Goal: Task Accomplishment & Management: Manage account settings

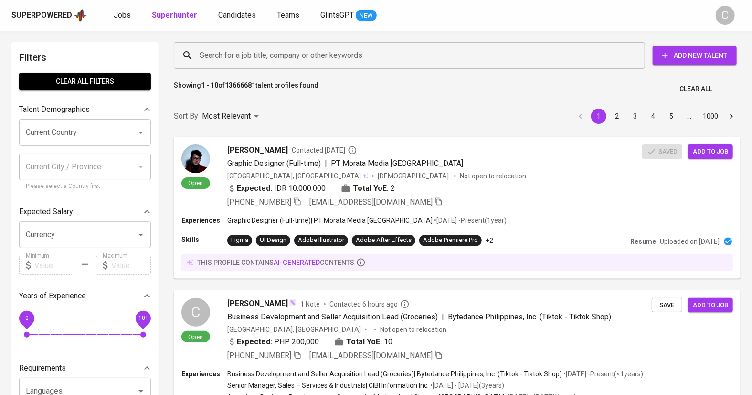
click at [234, 49] on input "Search for a job title, company or other keywords" at bounding box center [411, 55] width 429 height 18
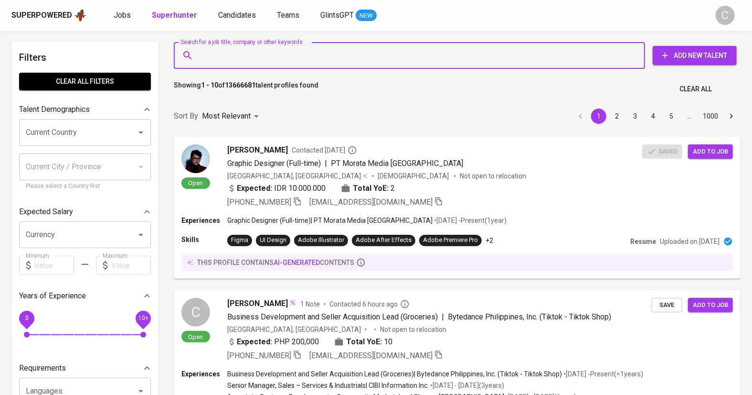
paste input "[EMAIL_ADDRESS][DOMAIN_NAME]"
type input "[EMAIL_ADDRESS][DOMAIN_NAME]"
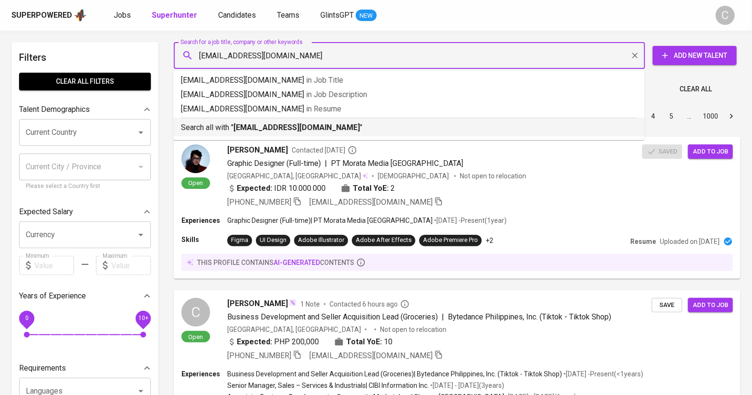
click at [250, 133] on p "Search all with " alfaridzi590@gmail.com "" at bounding box center [409, 127] width 456 height 11
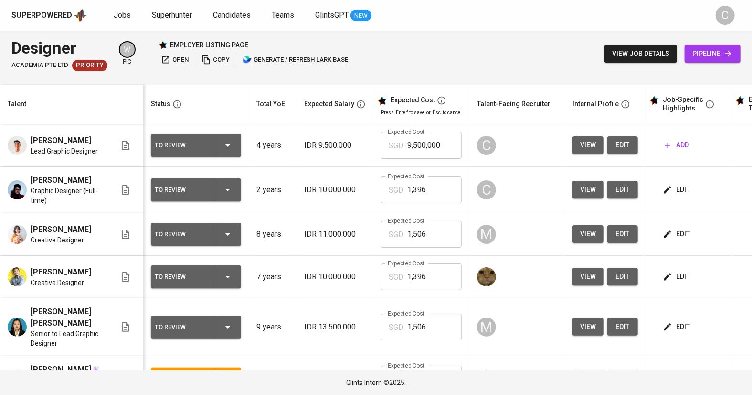
scroll to position [0, 65]
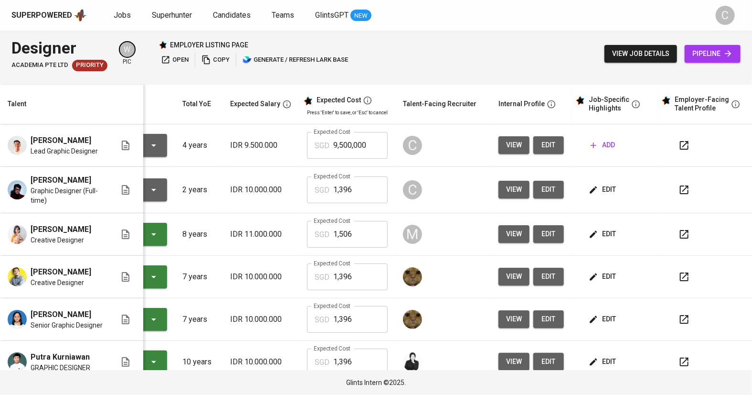
scroll to position [0, 65]
click at [547, 145] on span "edit" at bounding box center [548, 145] width 15 height 12
click at [603, 153] on button "add" at bounding box center [603, 145] width 32 height 18
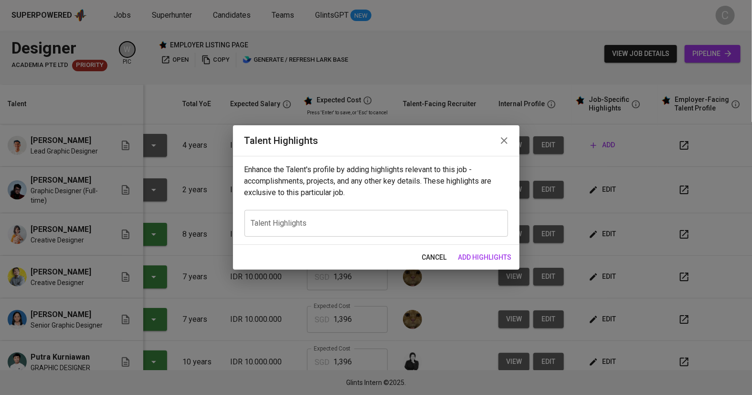
click at [403, 223] on textarea at bounding box center [376, 222] width 250 height 9
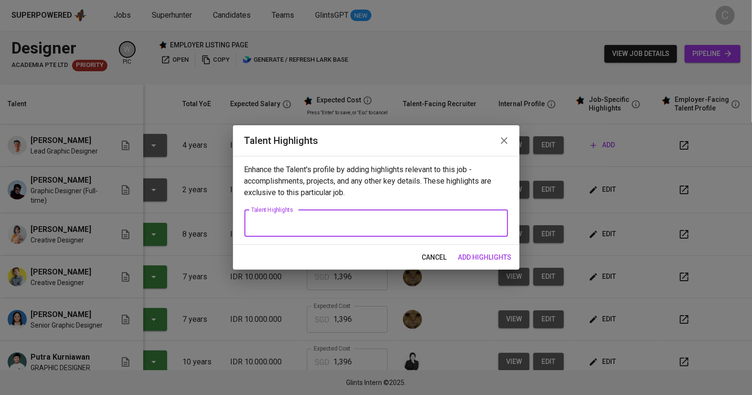
paste textarea "Alfi is a versatile Graphic Designer with strong experience managing both local…"
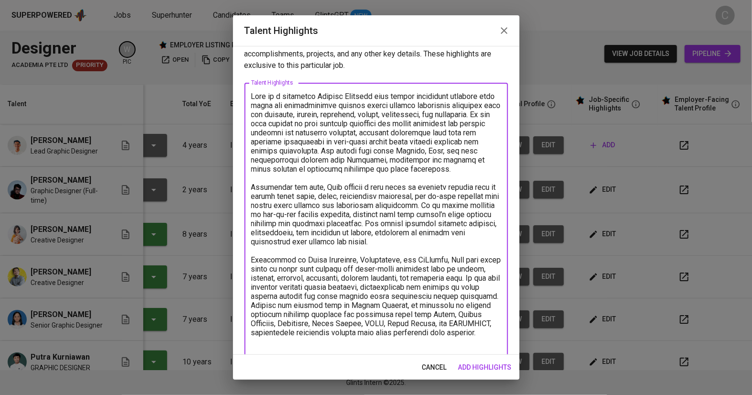
click at [311, 94] on textarea at bounding box center [376, 223] width 250 height 263
click at [290, 343] on textarea at bounding box center [376, 223] width 250 height 263
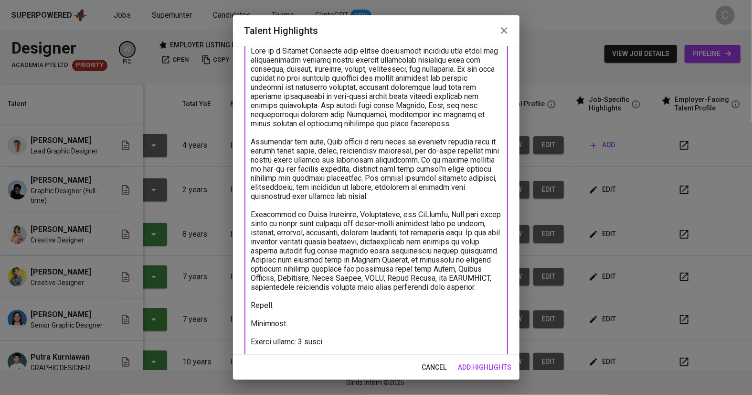
scroll to position [81, 0]
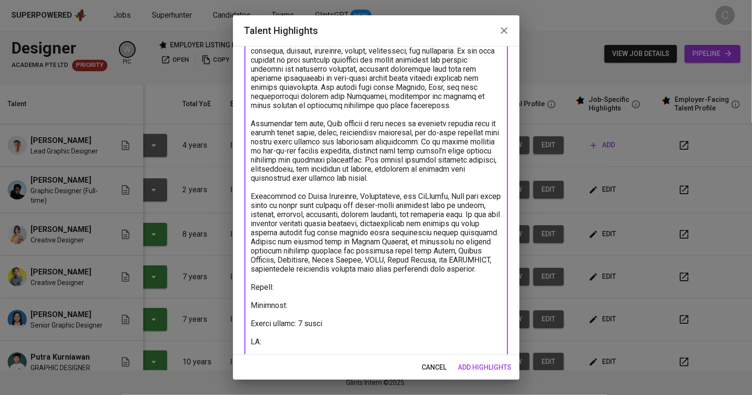
paste textarea "https://glints.sg.larksuite.com/minutes/obsghm4u8bpk5hz2iy4ge4r6"
click at [301, 310] on textarea at bounding box center [376, 196] width 250 height 336
paste textarea "https://glints.sg.larksuite.com/wiki/Q8u8wD3RKi64QAkNf30lP87Wgmg?from=from_copy…"
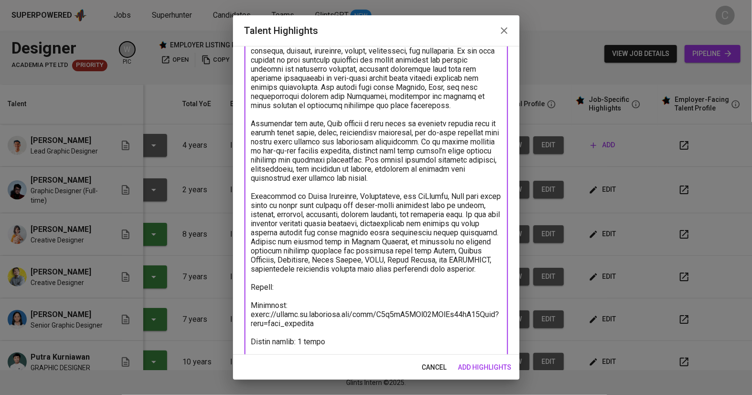
click at [303, 299] on textarea at bounding box center [376, 205] width 250 height 354
paste textarea "https://glints.sg.larksuite.com/wiki/FBAQwZYhkiHX7NkghbulM7zUg8c?from=from_copy…"
type textarea "Alfi is a Graphic Designer with strong experience managing both local and inter…"
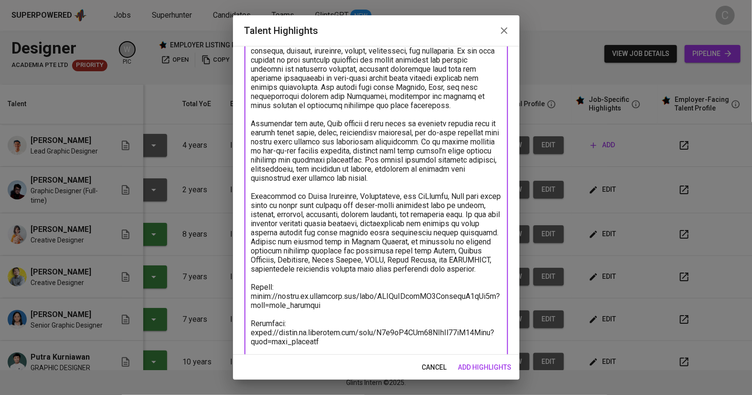
scroll to position [143, 0]
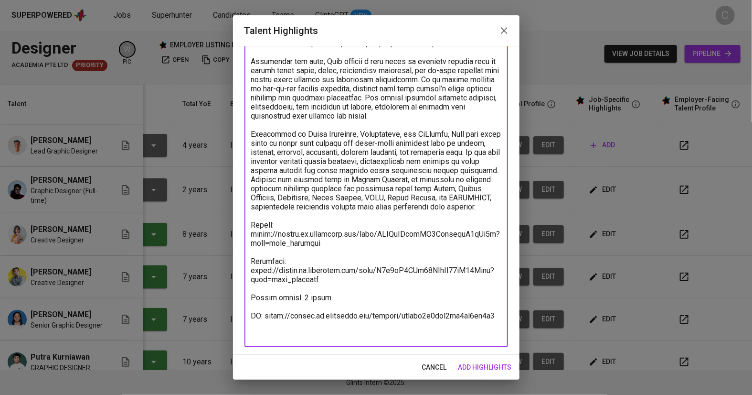
click at [497, 369] on span "add highlights" at bounding box center [485, 367] width 53 height 12
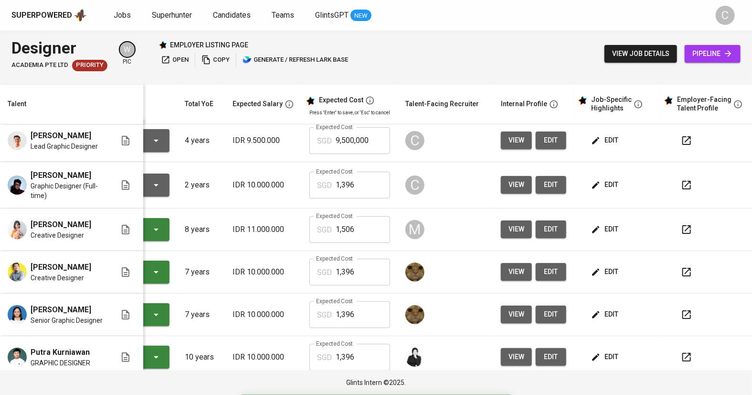
scroll to position [4, 72]
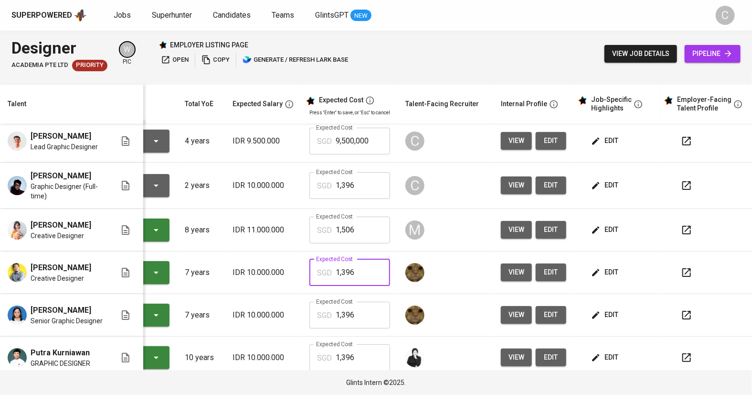
drag, startPoint x: 375, startPoint y: 280, endPoint x: 275, endPoint y: 282, distance: 100.8
click at [275, 282] on tr "Khevin Gunawan Creative Designer Presented to Employer 7 years IDR 10.000.000 E…" at bounding box center [341, 272] width 827 height 43
click at [378, 130] on input "9,500,000" at bounding box center [363, 141] width 54 height 27
type input "9"
paste input "1,396"
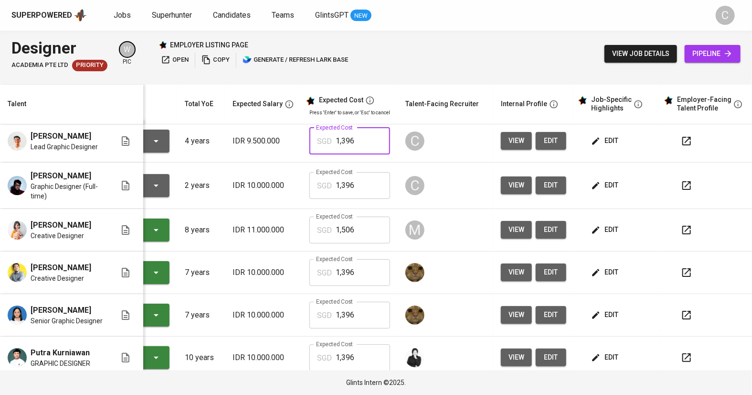
type input "1,396"
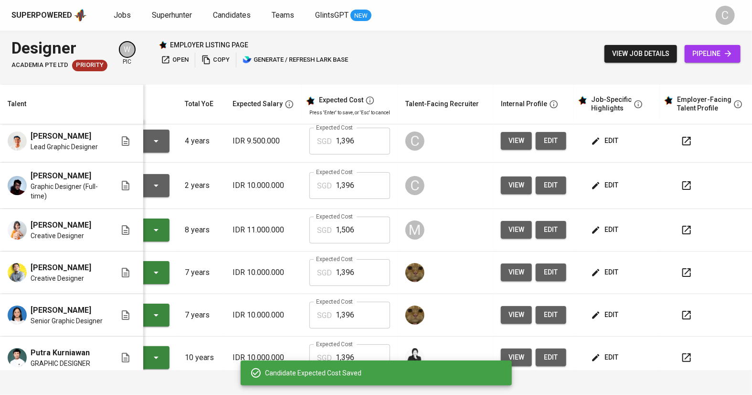
click at [594, 276] on icon "button" at bounding box center [596, 271] width 7 height 7
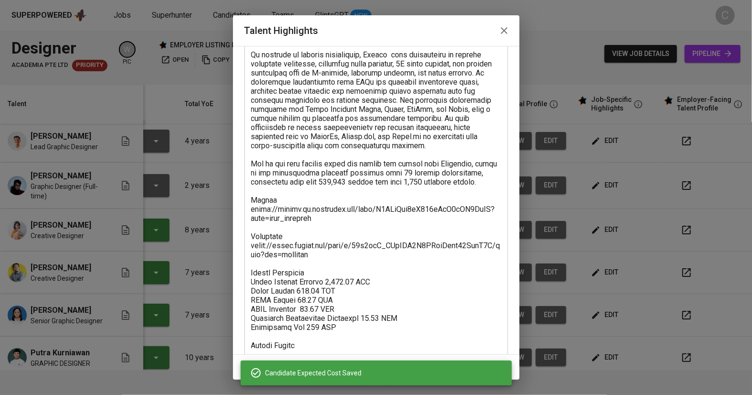
scroll to position [221, 0]
click at [354, 320] on textarea at bounding box center [376, 119] width 250 height 463
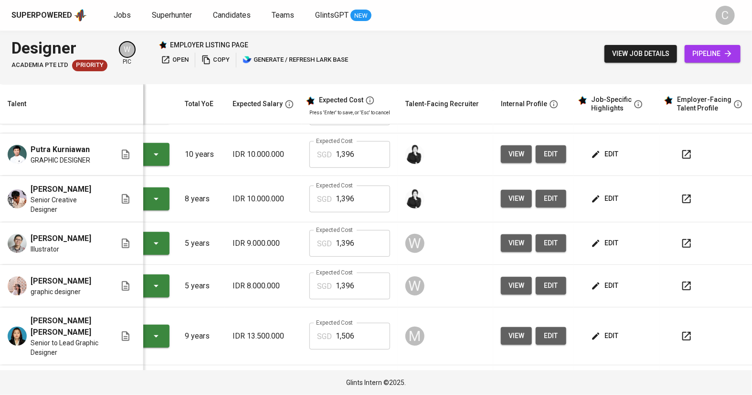
scroll to position [46, 0]
click at [607, 237] on span "edit" at bounding box center [605, 243] width 25 height 12
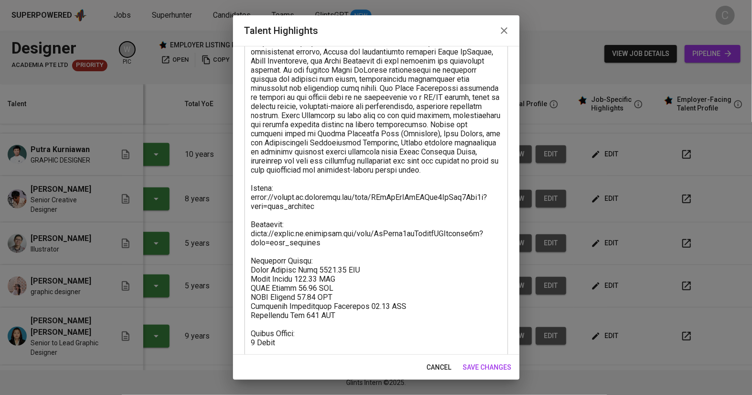
scroll to position [107, 0]
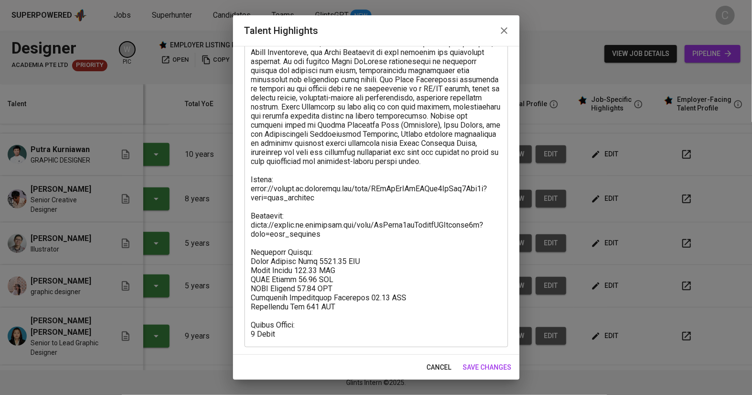
click at [364, 307] on textarea at bounding box center [376, 170] width 250 height 336
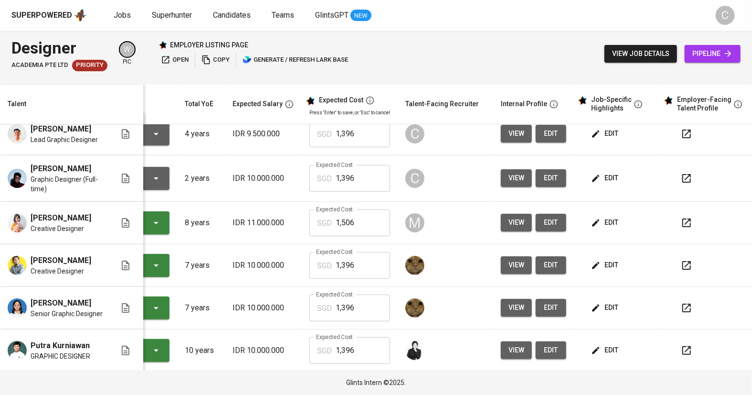
scroll to position [0, 72]
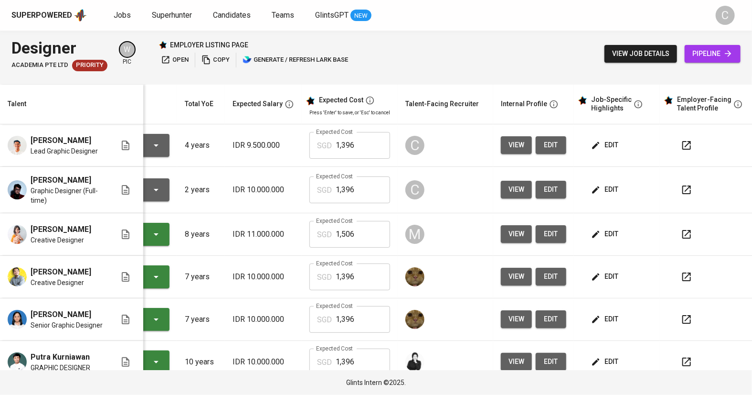
click at [608, 136] on button "edit" at bounding box center [605, 145] width 33 height 18
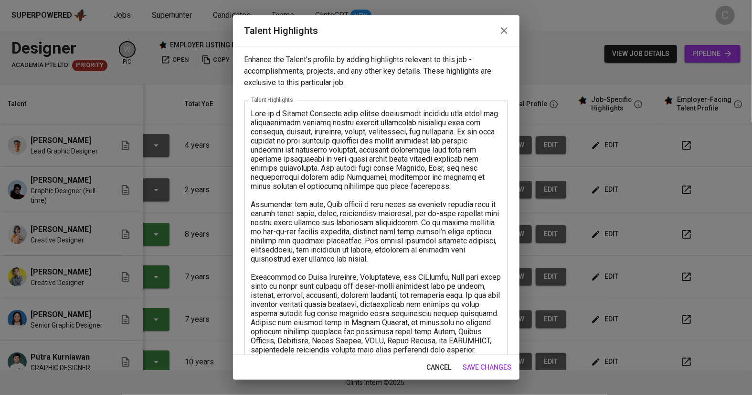
scroll to position [143, 0]
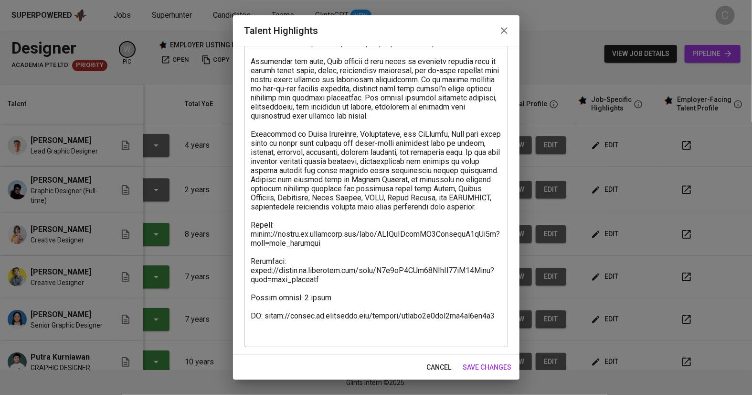
click at [293, 300] on textarea at bounding box center [376, 152] width 250 height 372
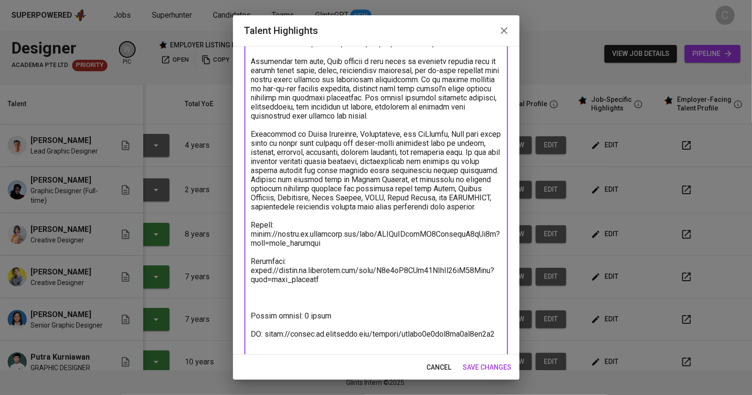
paste textarea "Breakdown Salary: Total Payroll Cost 1395.59 SGD Basic Salary 870.74 SGD BPJS H…"
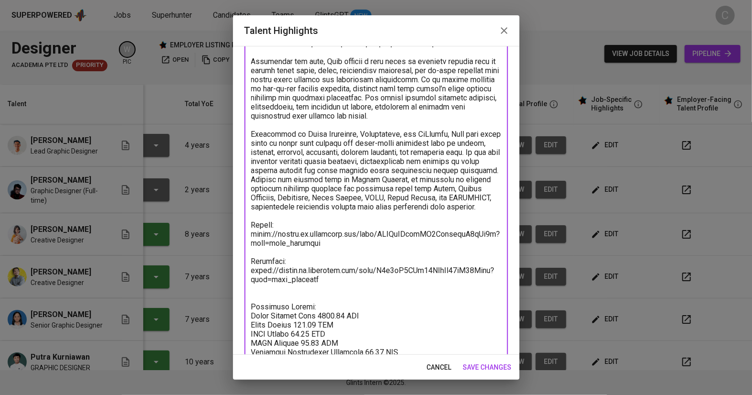
scroll to position [162, 0]
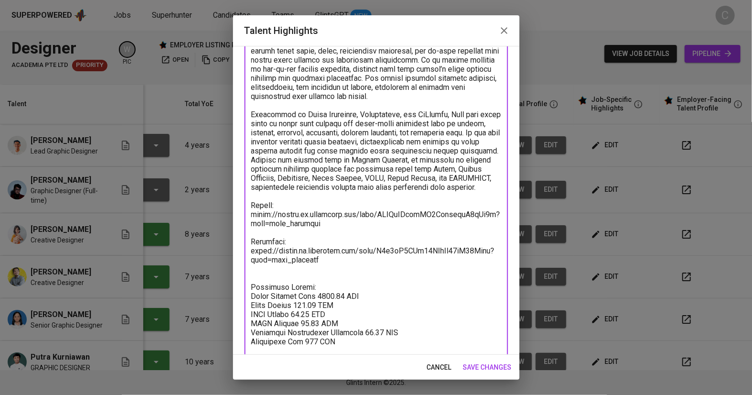
click at [296, 278] on textarea at bounding box center [376, 174] width 250 height 454
type textarea "Alfi is a Graphic Designer with strong experience managing both local and inter…"
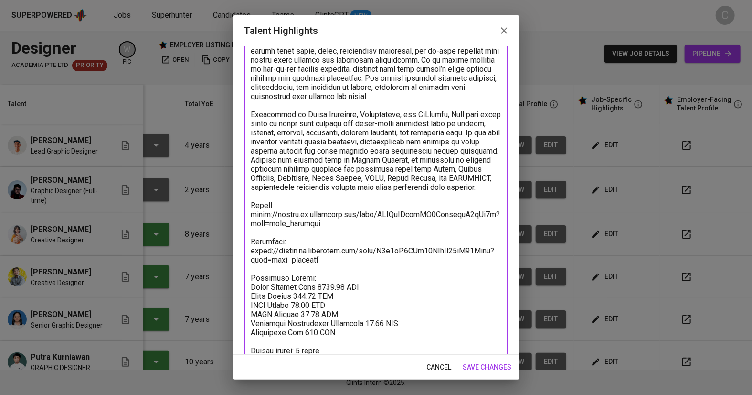
scroll to position [215, 0]
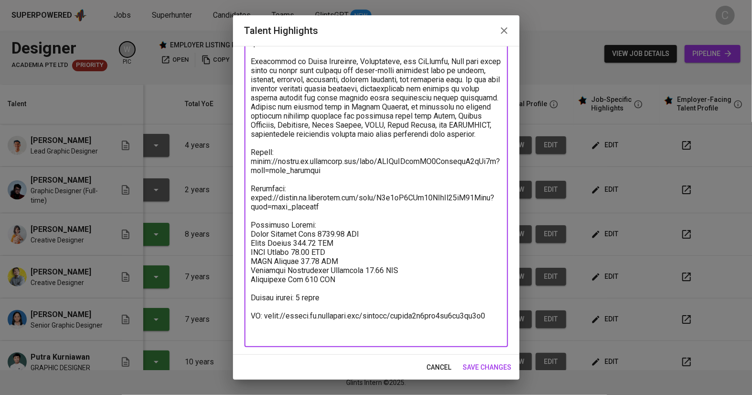
click at [488, 367] on span "save changes" at bounding box center [487, 367] width 49 height 12
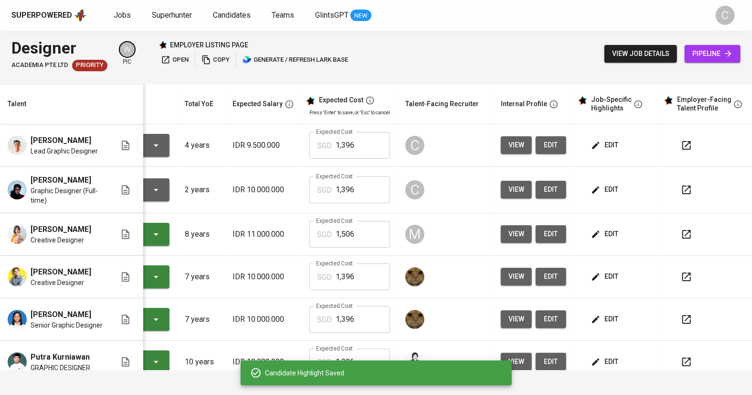
scroll to position [0, 0]
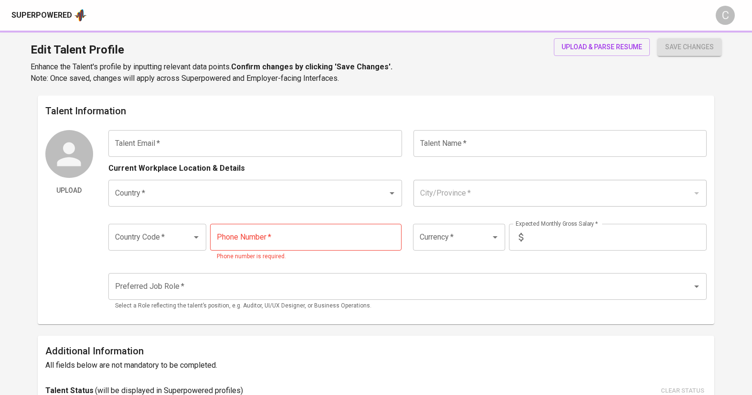
type input "[EMAIL_ADDRESS][DOMAIN_NAME]"
type input "[PERSON_NAME]"
type input "[GEOGRAPHIC_DATA]"
type input "[GEOGRAPHIC_DATA], [GEOGRAPHIC_DATA]"
type input "+62"
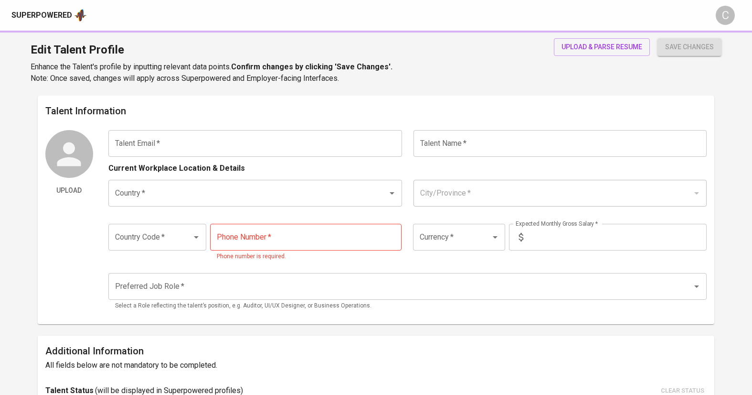
type input "[PHONE_NUMBER]"
type input "IDR"
radio input "true"
type input "4"
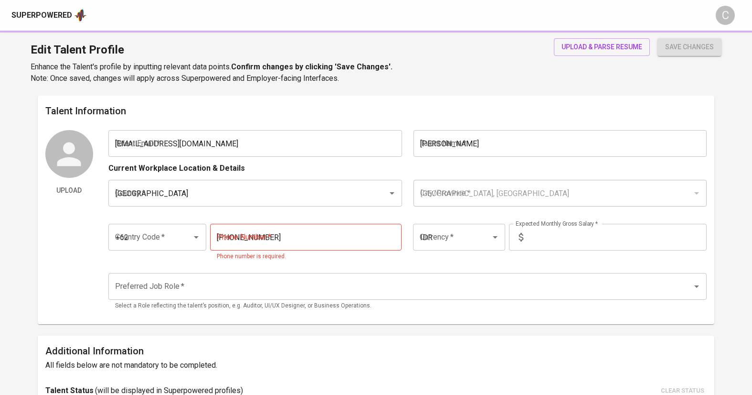
type input "2 Weeks"
type input "[URL][DOMAIN_NAME]"
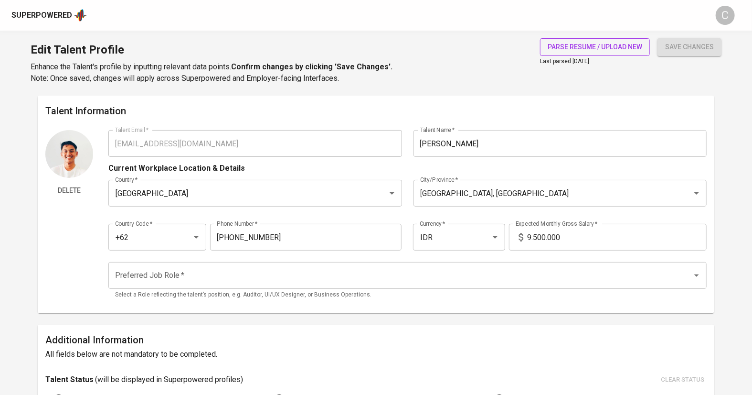
click at [583, 49] on span "parse resume / upload new" at bounding box center [595, 47] width 95 height 12
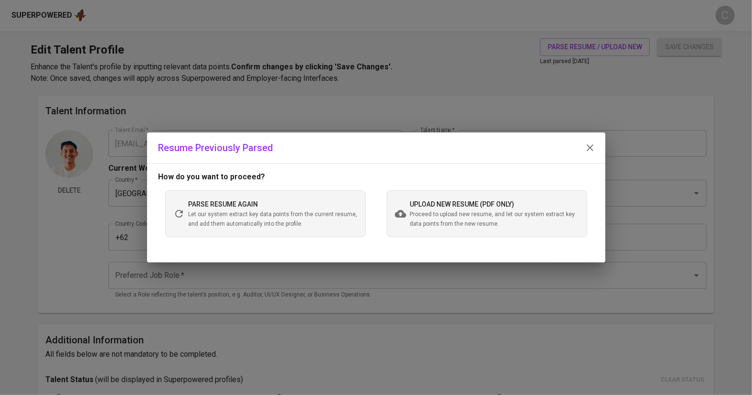
click at [428, 218] on span "Proceed to upload new resume, and let our system extract key data points from t…" at bounding box center [494, 219] width 169 height 19
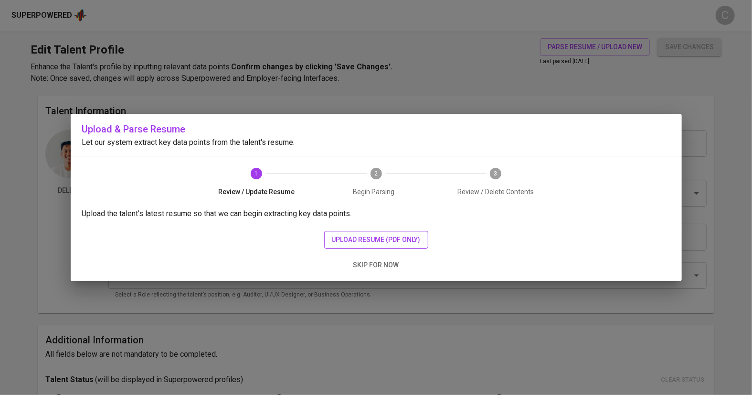
click at [378, 239] on span "upload resume (pdf only)" at bounding box center [376, 240] width 89 height 12
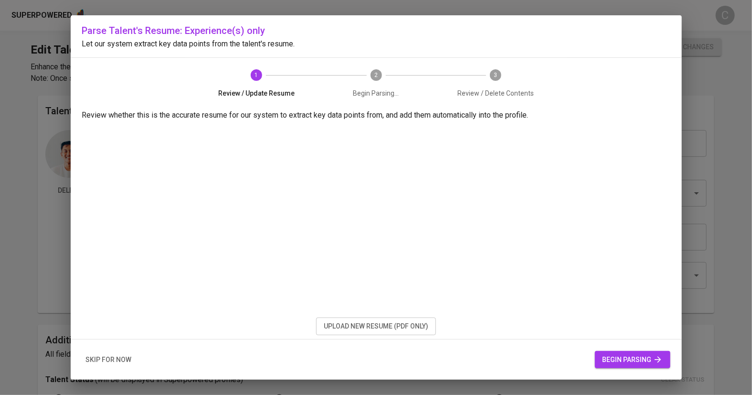
click at [613, 360] on span "begin parsing" at bounding box center [633, 359] width 60 height 12
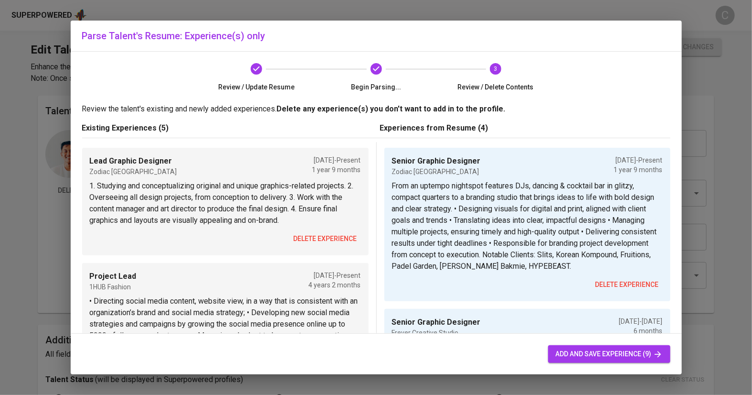
click at [322, 235] on span "delete experience" at bounding box center [326, 239] width 64 height 12
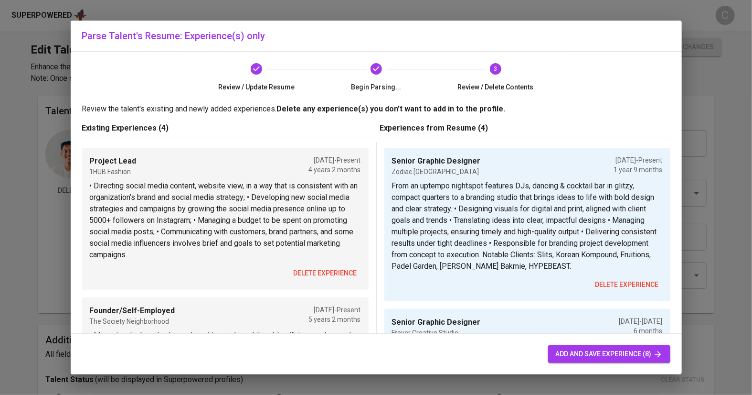
click at [324, 272] on span "delete experience" at bounding box center [326, 273] width 64 height 12
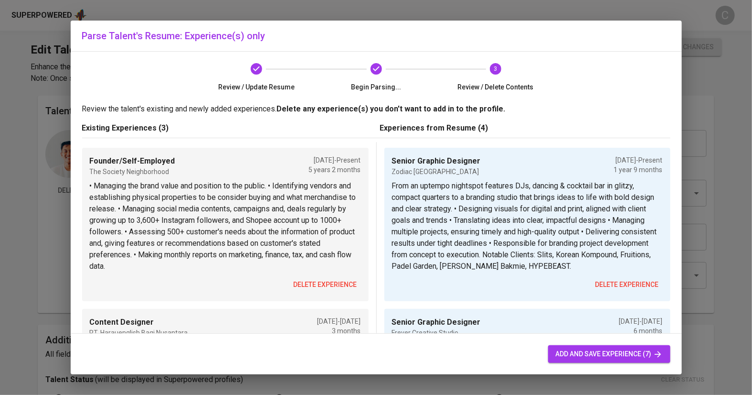
click at [320, 284] on span "delete experience" at bounding box center [326, 284] width 64 height 12
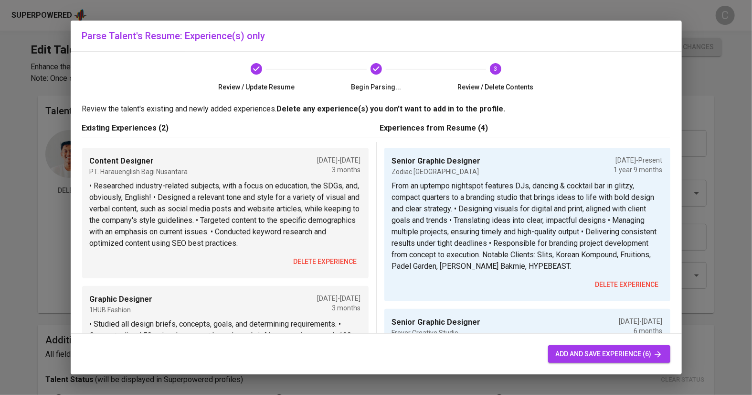
click at [315, 254] on button "delete experience" at bounding box center [325, 262] width 71 height 18
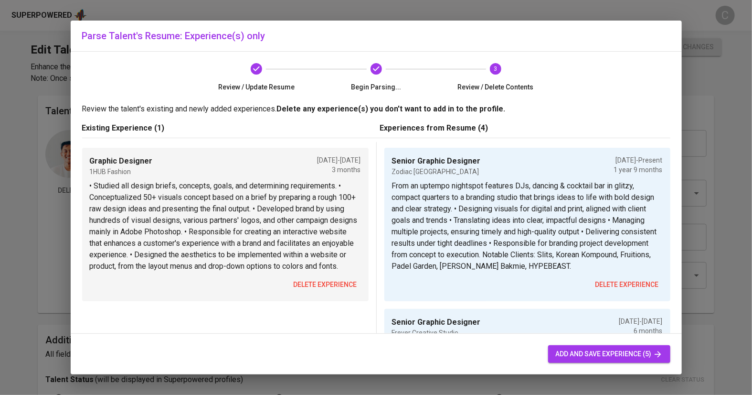
click at [320, 285] on span "delete experience" at bounding box center [326, 284] width 64 height 12
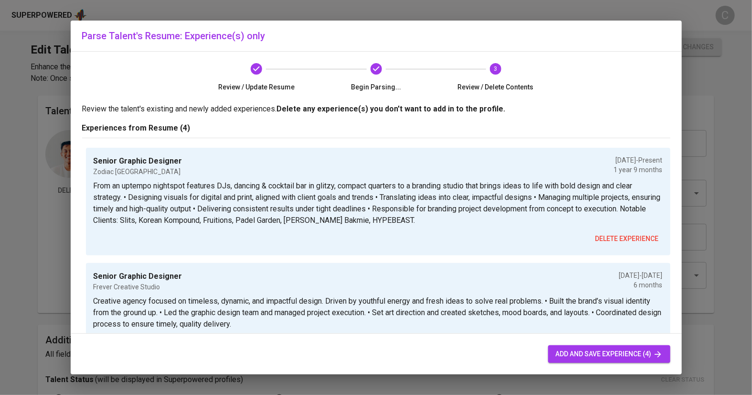
click at [567, 350] on span "add and save experience (4)" at bounding box center [609, 354] width 107 height 12
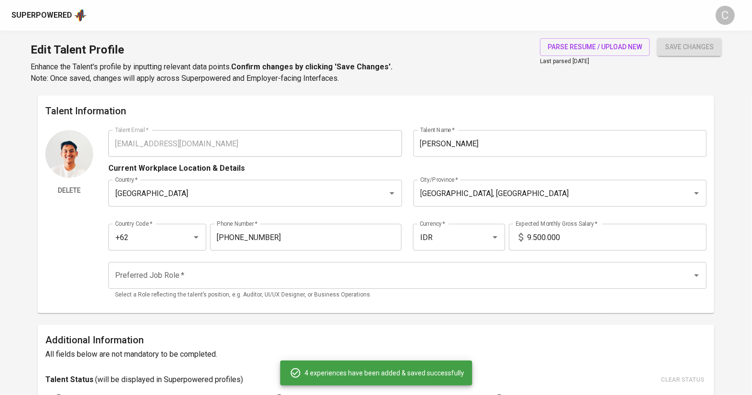
type input "Senior Graphic Designer"
type textarea "From an uptempo nightspot features DJs, dancing & cocktail bar in glitzy, compa…"
type input "Senior Graphic Designer"
type input "Frever Creative Studio"
checkbox input "false"
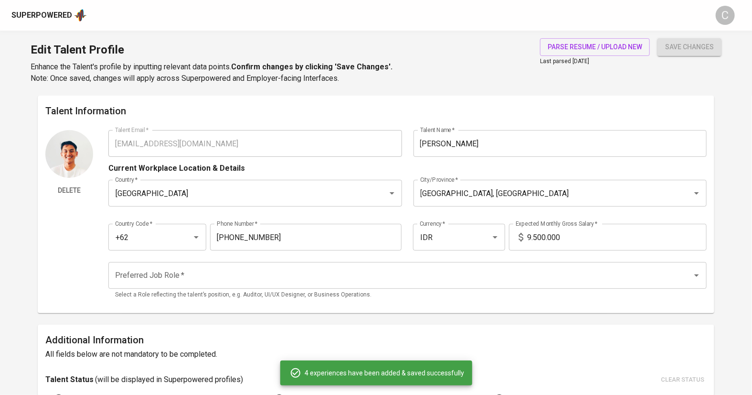
type input "11/01/2023"
type input "05/01/2024"
type textarea "Creative agency focused on timeless, dynamic, and impactful design. Driven by y…"
type input "Graphic Designer"
type input "Kick Avenue"
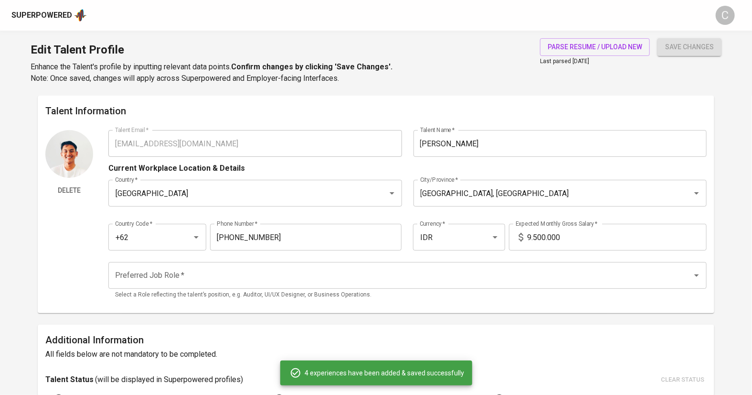
checkbox input "false"
type input "11/01/2023"
type input "01/01/2024"
type textarea "Indonesia’s leading marketplace for authentic sneakers, apparel, and collectibl…"
type input "Graphic Designer"
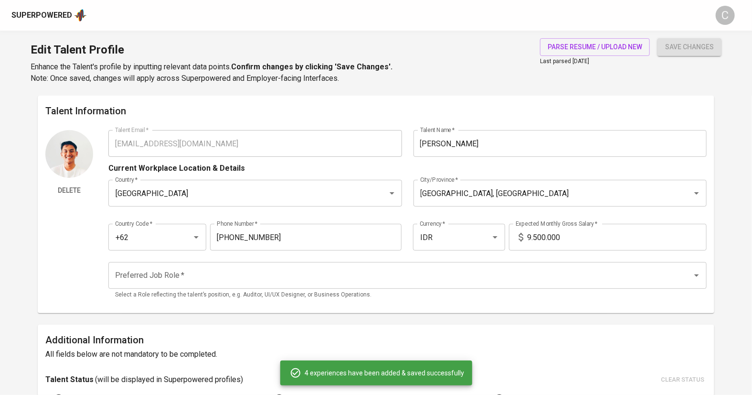
type input "Fabriiek Bloc (Sub of M Bloc Space)"
type input "04/01/2023"
type input "11/01/2023"
type textarea "Pioneering creative space connecting artists, SMEs, and makers in West Sumatra.…"
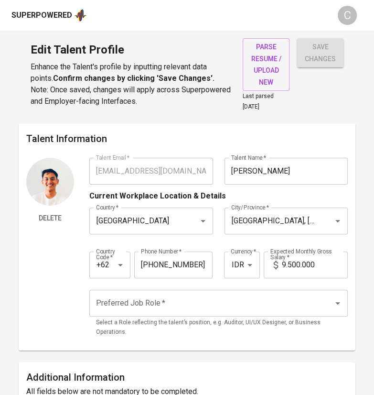
click at [284, 268] on input "9.500.000" at bounding box center [315, 264] width 66 height 27
type input "10.000.000"
click at [220, 298] on input "Preferred Job Role   *" at bounding box center [205, 303] width 223 height 18
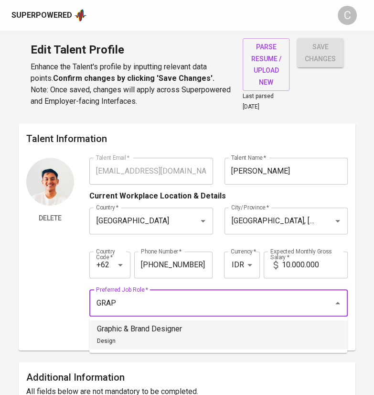
click at [171, 333] on p "Graphic & Brand Designer" at bounding box center [139, 328] width 85 height 11
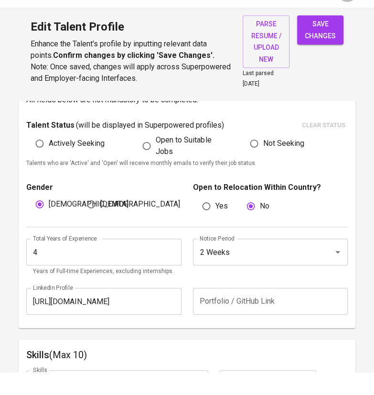
scroll to position [270, 0]
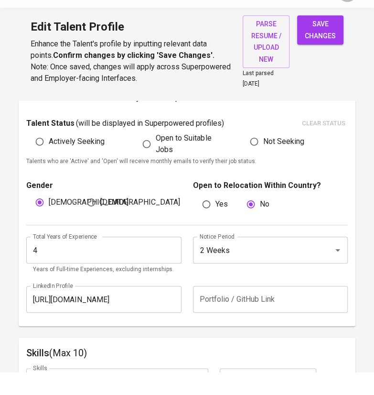
type input "Graphic & Brand Designer"
click at [237, 270] on input "2 Weeks" at bounding box center [256, 273] width 119 height 18
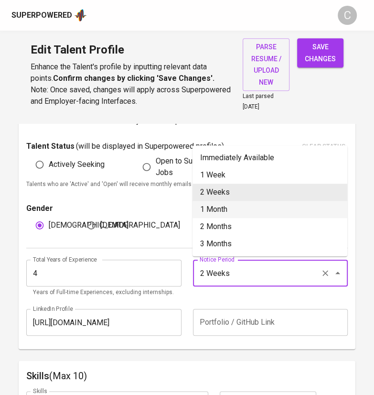
click at [226, 214] on li "1 Month" at bounding box center [270, 209] width 155 height 17
type input "1 Month"
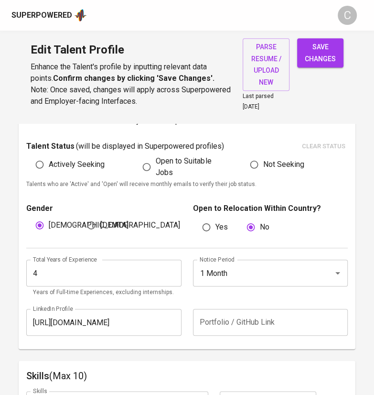
click at [65, 274] on input "4" at bounding box center [103, 272] width 155 height 27
type input "4"
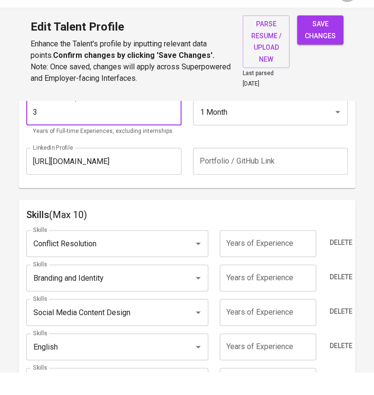
scroll to position [417, 0]
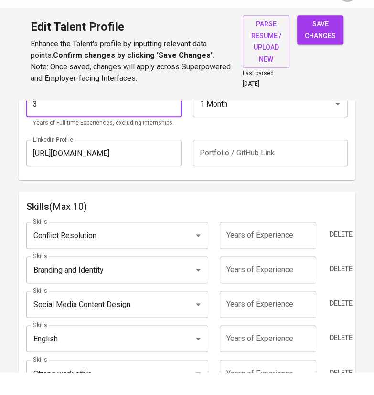
click at [115, 268] on div "Conflict Resolution Skills" at bounding box center [117, 258] width 182 height 27
type input "3"
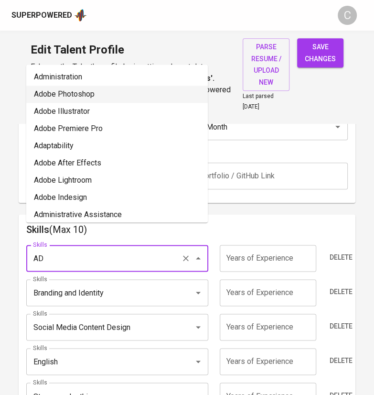
click at [93, 90] on li "Adobe Photoshop" at bounding box center [117, 94] width 182 height 17
type input "Adobe Photoshop"
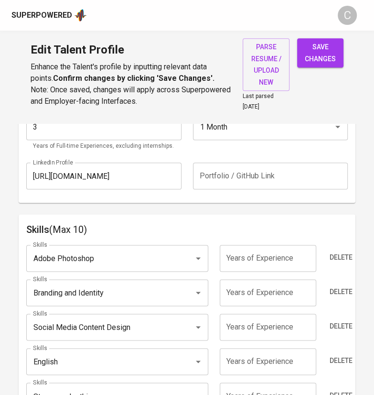
click at [90, 301] on div "Branding and Identity Skills" at bounding box center [117, 292] width 182 height 27
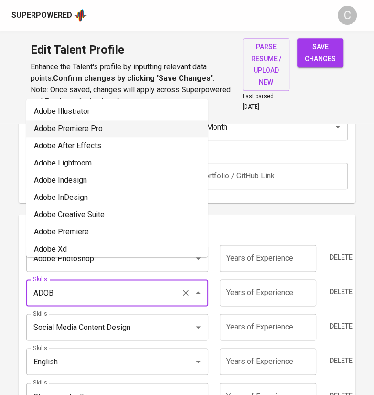
click at [79, 124] on li "Adobe Premiere Pro" at bounding box center [117, 128] width 182 height 17
type input "Adobe Premiere Pro"
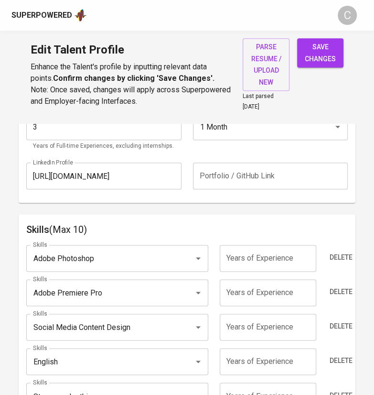
click at [89, 332] on input "Social Media Content Design" at bounding box center [104, 327] width 146 height 18
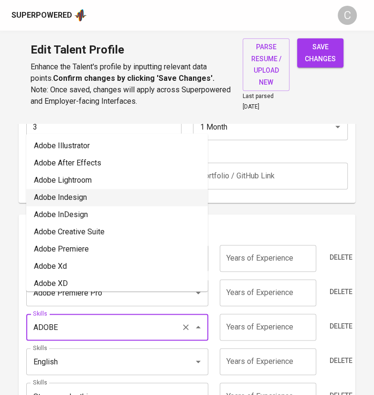
click at [90, 198] on li "Adobe Indesign" at bounding box center [117, 197] width 182 height 17
type input "Adobe Indesign"
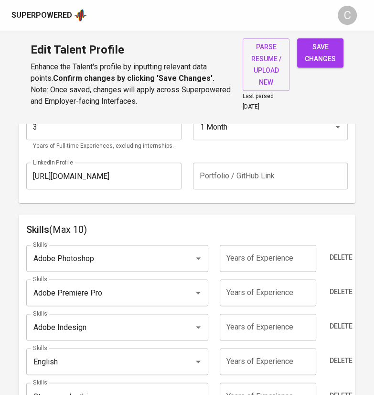
click at [91, 357] on input "English" at bounding box center [104, 361] width 146 height 18
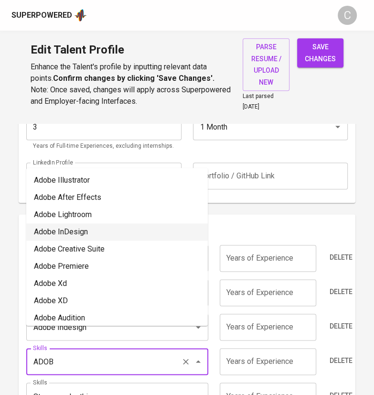
click at [96, 233] on li "Adobe InDesign" at bounding box center [117, 231] width 182 height 17
type input "Adobe InDesign"
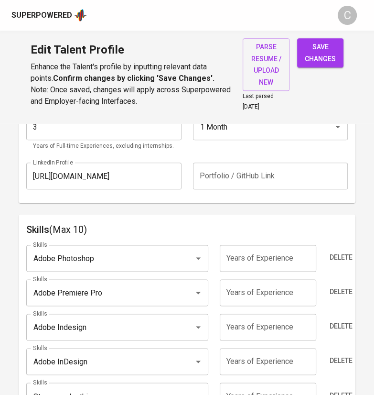
click at [86, 322] on input "Adobe Indesign" at bounding box center [104, 327] width 146 height 18
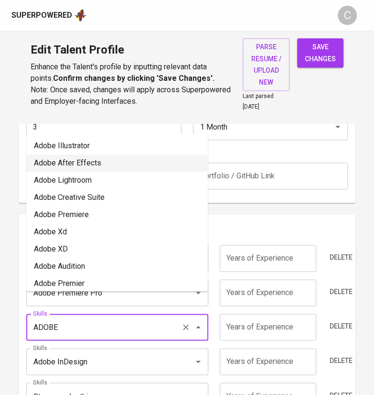
click at [108, 164] on li "Adobe After Effects" at bounding box center [117, 162] width 182 height 17
type input "Adobe After Effects"
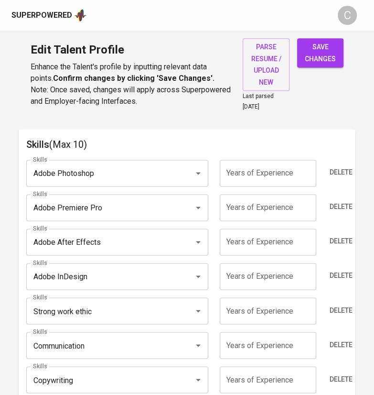
scroll to position [502, 0]
click at [98, 312] on input "Strong work ethic" at bounding box center [104, 310] width 146 height 18
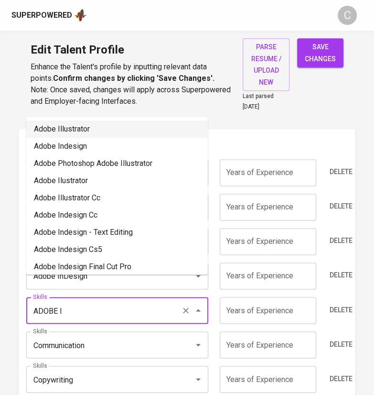
click at [81, 136] on li "Adobe Illustrator" at bounding box center [117, 128] width 182 height 17
type input "Adobe Illustrator"
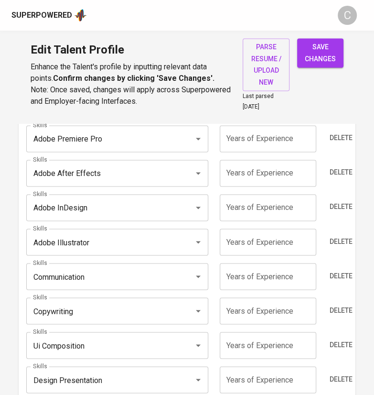
scroll to position [577, 0]
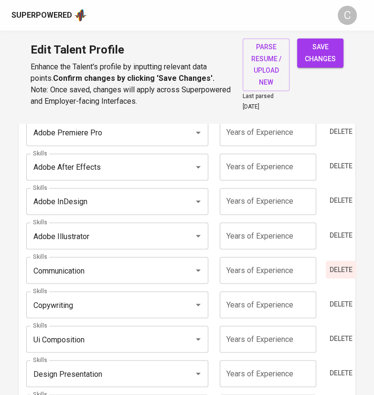
click at [338, 266] on span "Delete" at bounding box center [341, 269] width 23 height 12
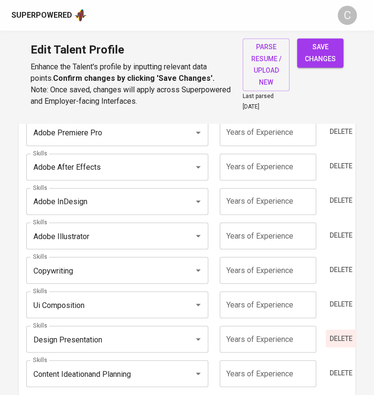
click at [343, 332] on span "Delete" at bounding box center [341, 338] width 23 height 12
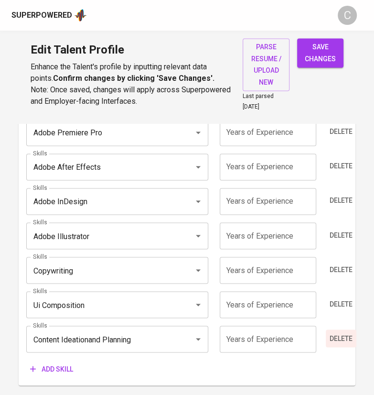
click at [341, 333] on span "Delete" at bounding box center [341, 338] width 23 height 12
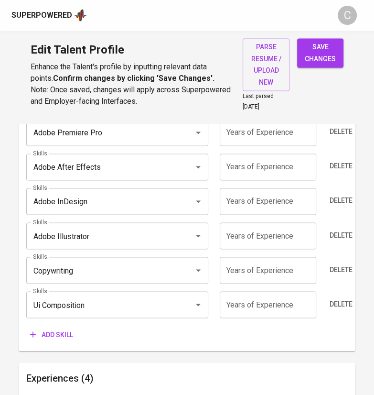
click at [277, 305] on input "number" at bounding box center [268, 304] width 96 height 27
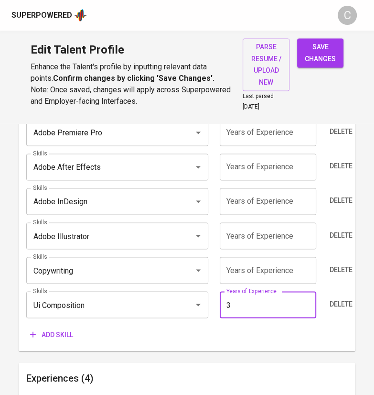
type input "3"
click at [258, 267] on input "number" at bounding box center [268, 270] width 96 height 27
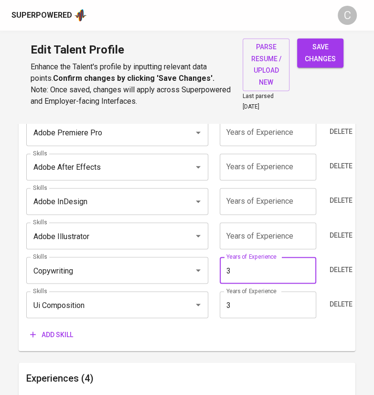
type input "3"
click at [263, 235] on input "number" at bounding box center [268, 235] width 96 height 27
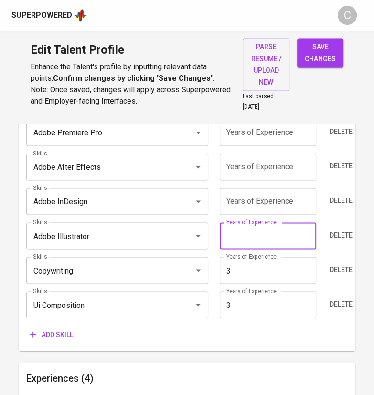
click at [263, 201] on input "number" at bounding box center [268, 201] width 96 height 27
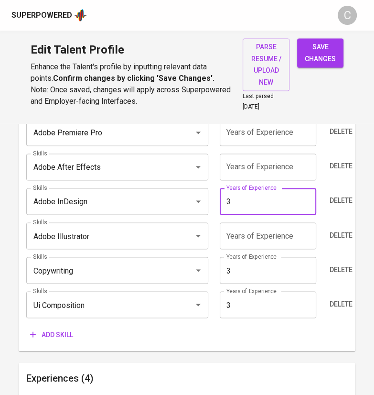
type input "3"
click at [264, 168] on input "number" at bounding box center [268, 166] width 96 height 27
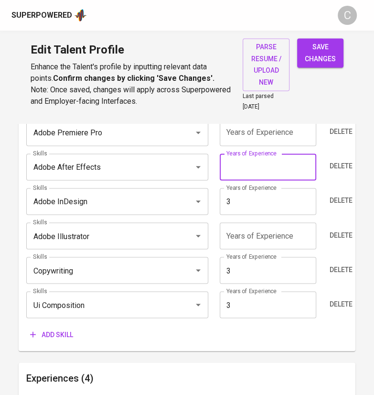
click at [246, 236] on input "number" at bounding box center [268, 235] width 96 height 27
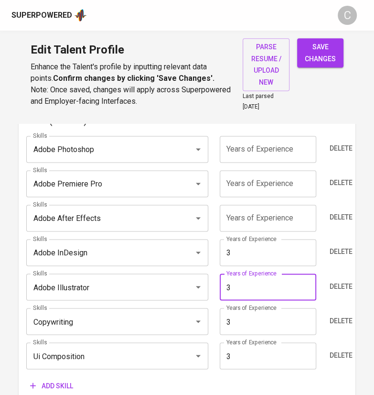
scroll to position [521, 0]
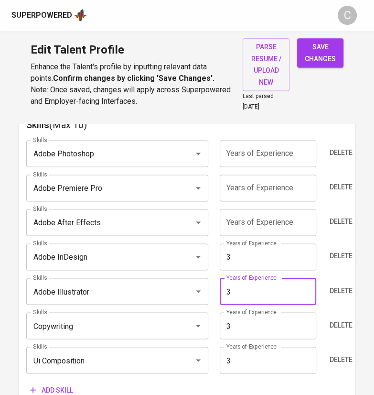
type input "3"
click at [281, 220] on input "number" at bounding box center [268, 222] width 96 height 27
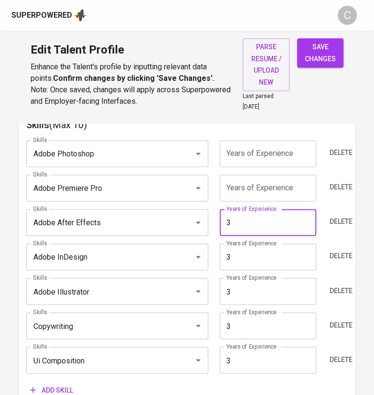
type input "3"
click at [277, 190] on input "number" at bounding box center [268, 187] width 96 height 27
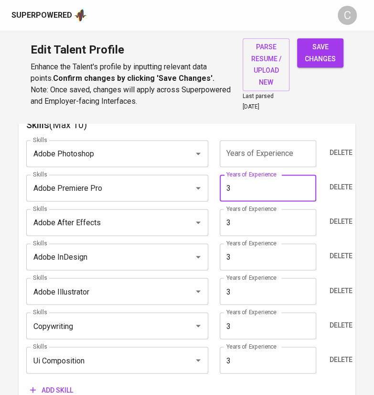
type input "3"
click at [278, 150] on input "number" at bounding box center [268, 153] width 96 height 27
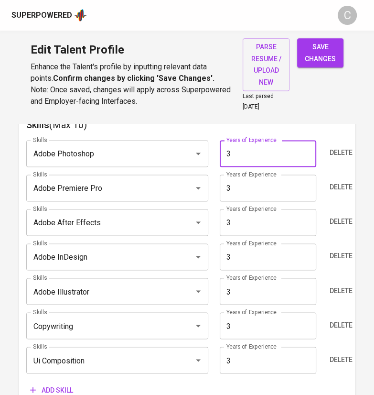
type input "3"
click at [350, 131] on div "Skills (Max 10) Skills Adobe Photoshop Skills Years of Experience 3 Years of Ex…" at bounding box center [187, 257] width 337 height 297
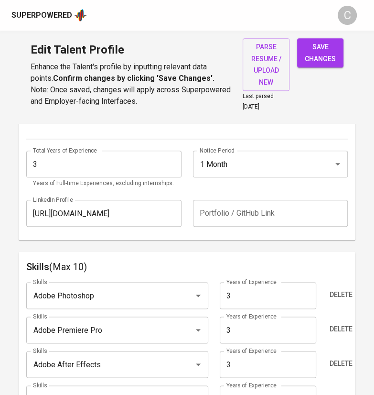
scroll to position [376, 0]
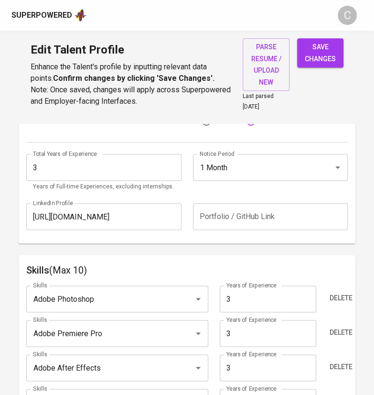
click at [331, 53] on span "save changes" at bounding box center [320, 52] width 31 height 23
type input "Ui Composition"
type input "Copywriting"
type input "Adobe Illustrator"
type input "Adobe After Effects"
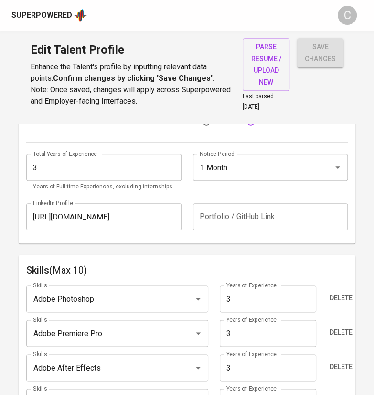
type input "Adobe Premiere Pro"
type input "Adobe Photoshop"
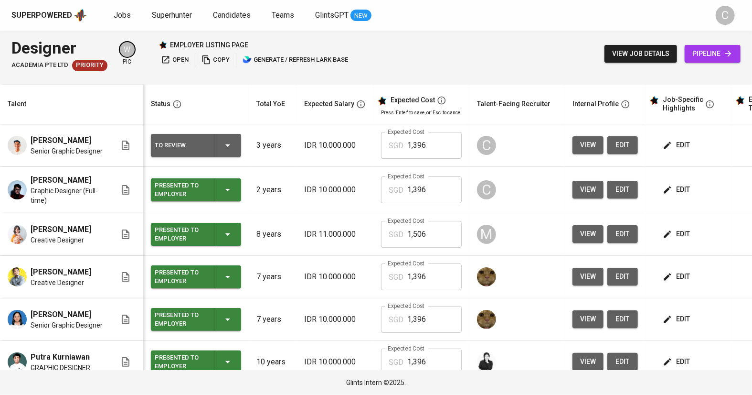
click at [681, 145] on span "edit" at bounding box center [677, 145] width 25 height 12
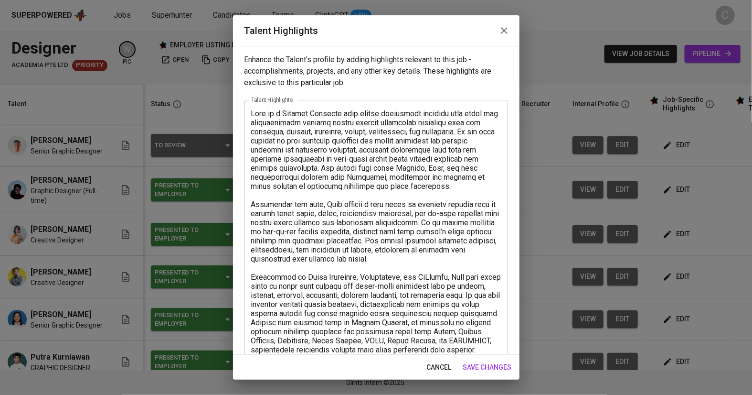
scroll to position [215, 0]
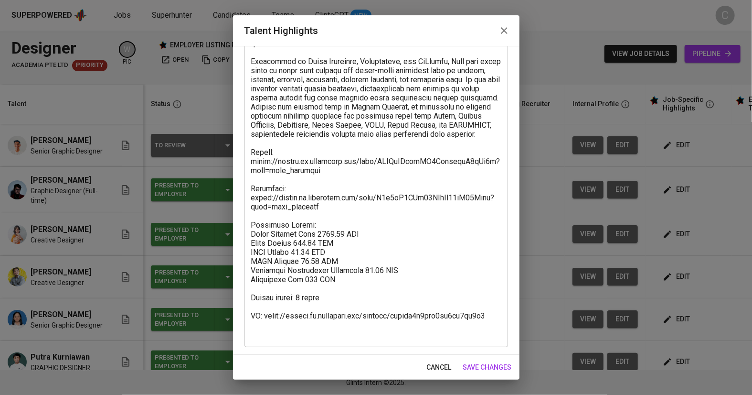
click at [249, 203] on div "x Talent Highlights" at bounding box center [377, 115] width 264 height 462
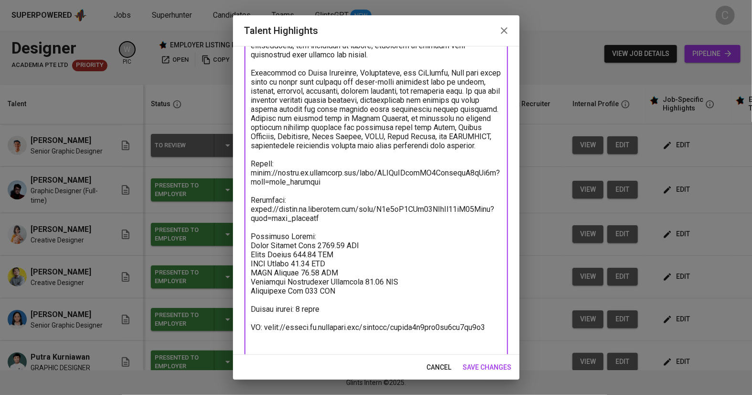
scroll to position [203, 0]
click at [254, 216] on textarea at bounding box center [376, 128] width 250 height 445
click at [287, 209] on textarea at bounding box center [376, 128] width 250 height 445
click at [324, 228] on textarea at bounding box center [376, 128] width 250 height 445
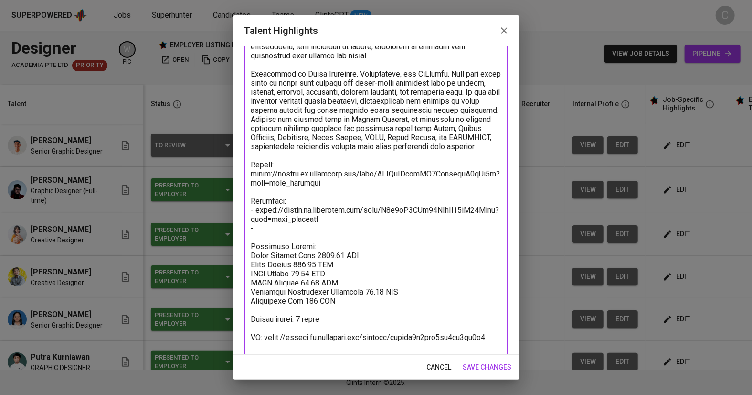
paste textarea "https://www.behance.net/alfrdzv"
type textarea "Alfi is a Graphic Designer with strong experience managing both local and inter…"
click at [483, 365] on span "save changes" at bounding box center [487, 367] width 49 height 12
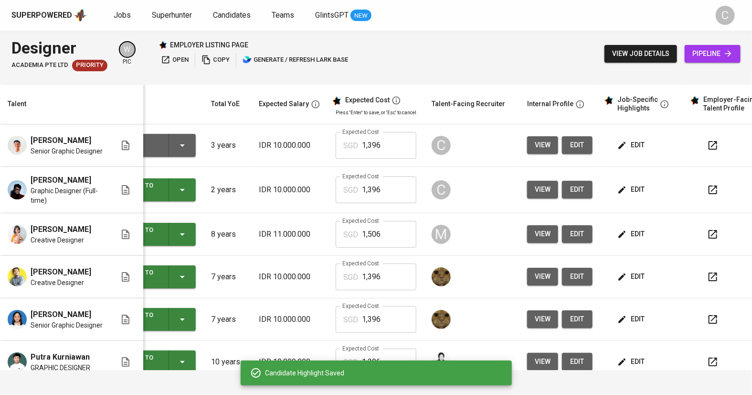
scroll to position [0, 39]
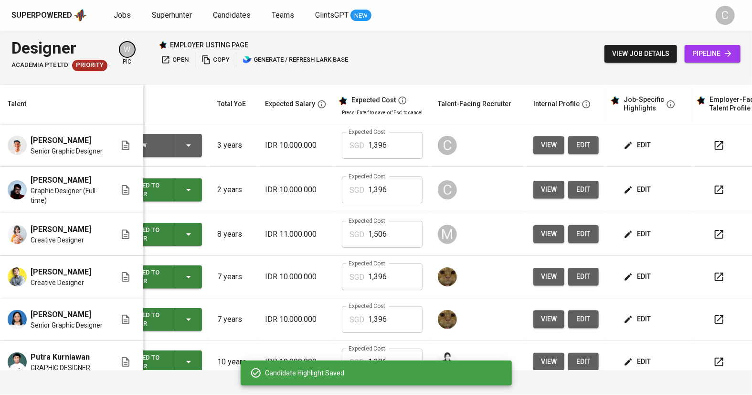
click at [719, 148] on icon "button" at bounding box center [719, 144] width 11 height 11
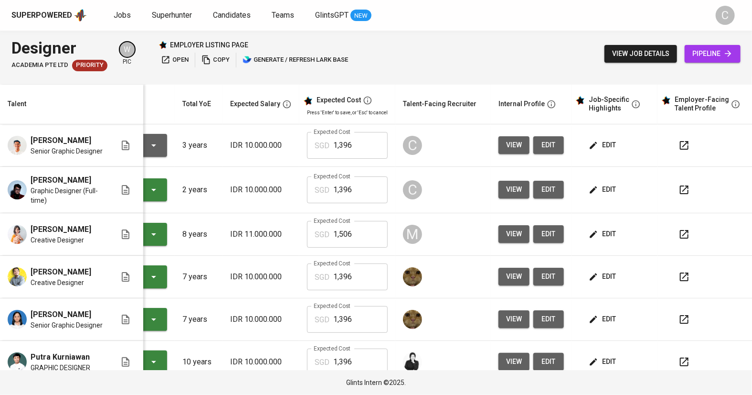
scroll to position [0, 65]
click at [682, 141] on icon "button" at bounding box center [684, 145] width 9 height 9
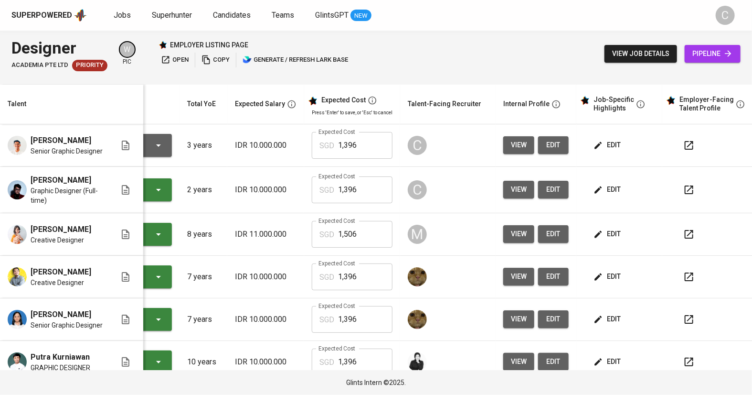
scroll to position [0, 74]
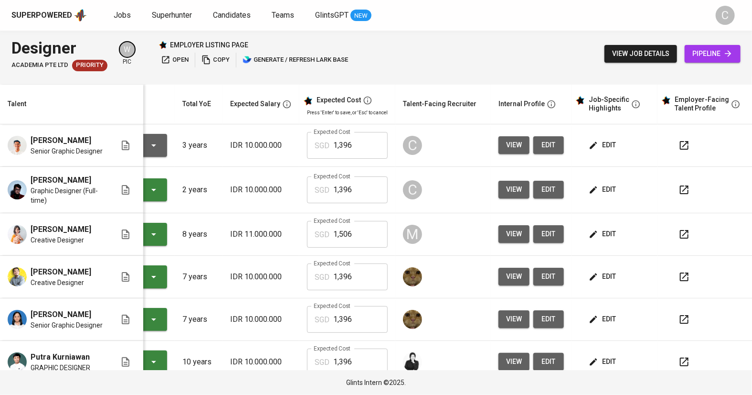
click at [628, 243] on div "edit" at bounding box center [618, 234] width 63 height 18
